Goal: Task Accomplishment & Management: Use online tool/utility

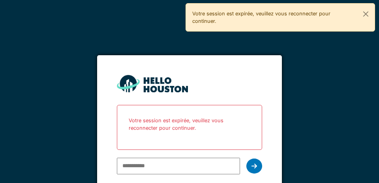
type input "**********"
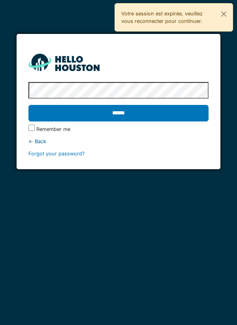
click at [180, 118] on input "******" at bounding box center [118, 113] width 180 height 17
